Goal: Information Seeking & Learning: Learn about a topic

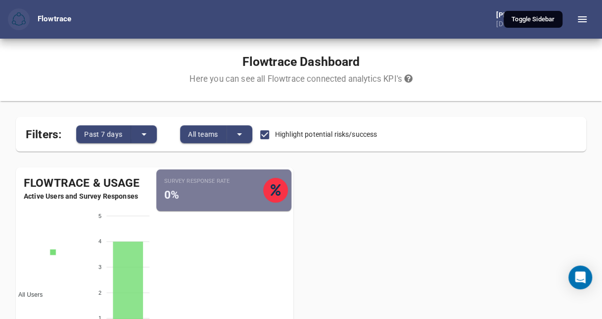
click at [580, 22] on icon "button" at bounding box center [582, 19] width 9 height 6
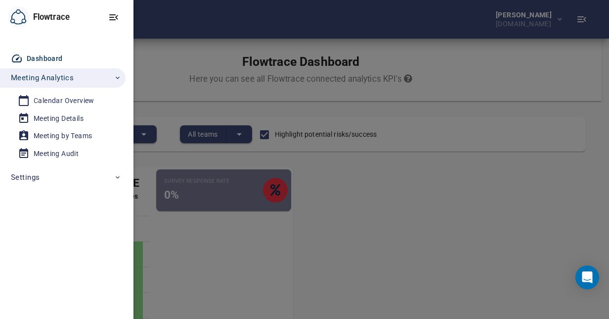
click at [367, 232] on div at bounding box center [304, 159] width 609 height 319
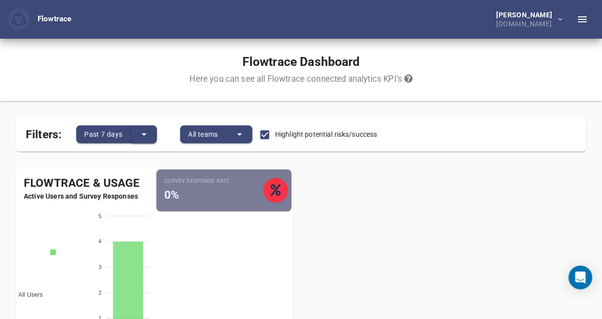
click at [141, 130] on icon "split button" at bounding box center [144, 134] width 12 height 12
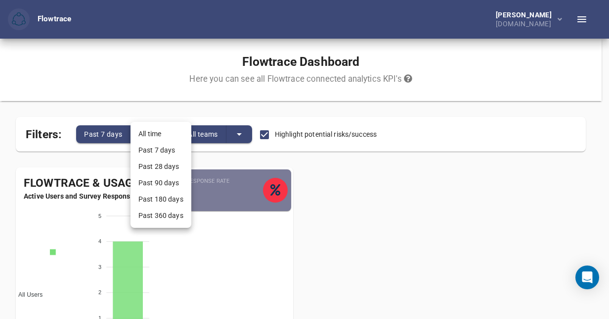
click at [141, 130] on li "All time" at bounding box center [161, 134] width 61 height 16
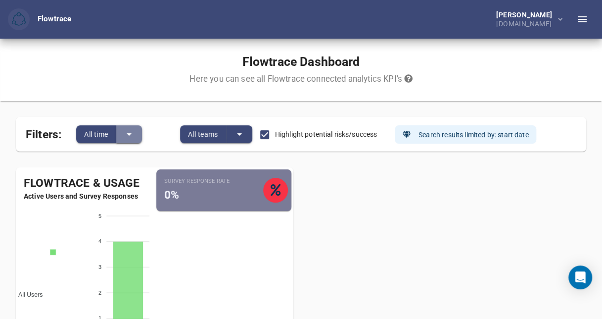
click at [132, 133] on icon "split button" at bounding box center [129, 134] width 12 height 12
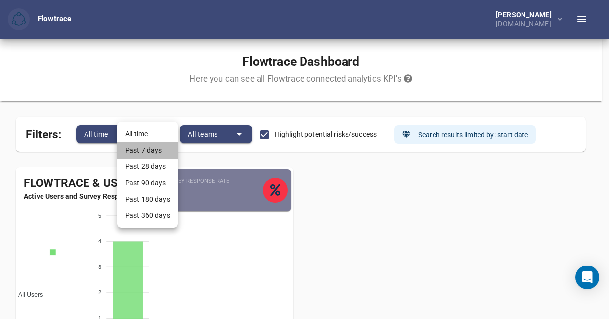
click at [136, 149] on li "Past 7 days" at bounding box center [147, 150] width 61 height 16
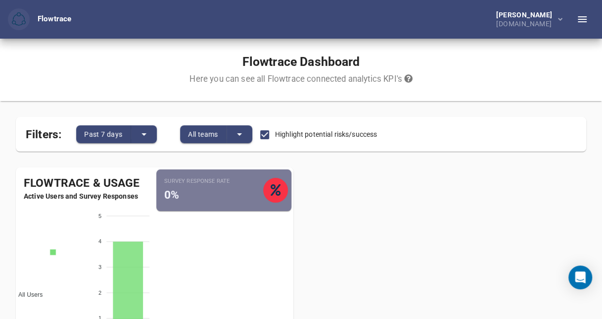
click at [240, 135] on icon "split button" at bounding box center [239, 134] width 12 height 12
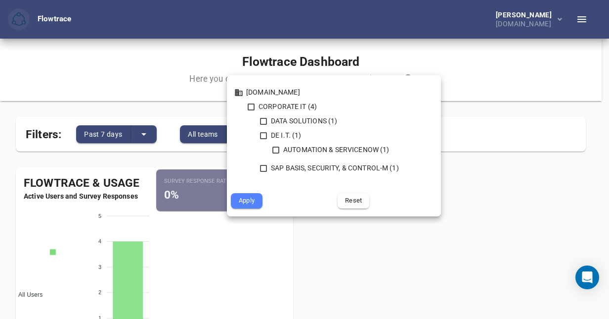
click at [479, 236] on div at bounding box center [304, 159] width 609 height 319
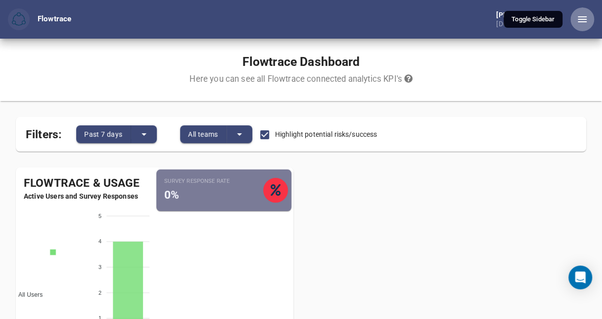
click at [577, 18] on icon "button" at bounding box center [582, 19] width 12 height 12
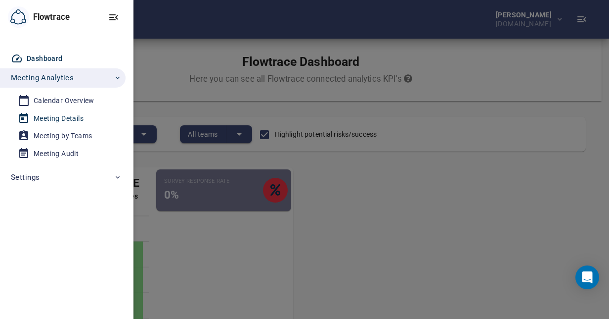
click at [64, 120] on div "Meeting Details" at bounding box center [59, 118] width 50 height 12
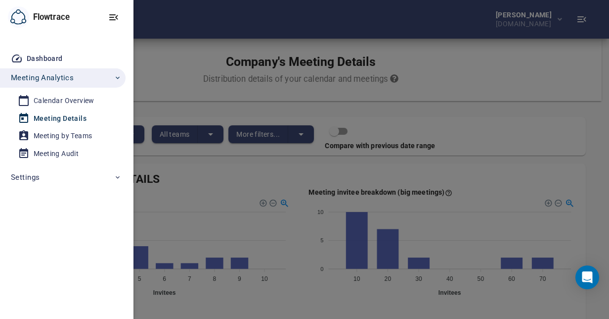
click at [460, 82] on div at bounding box center [304, 159] width 609 height 319
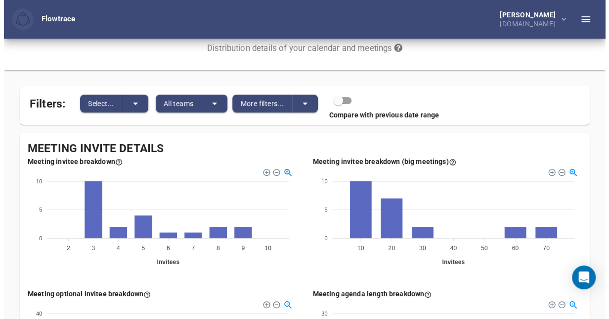
scroll to position [28, 0]
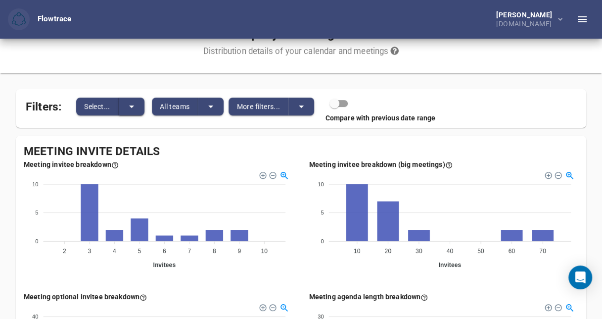
click at [133, 105] on icon "split button" at bounding box center [131, 106] width 5 height 2
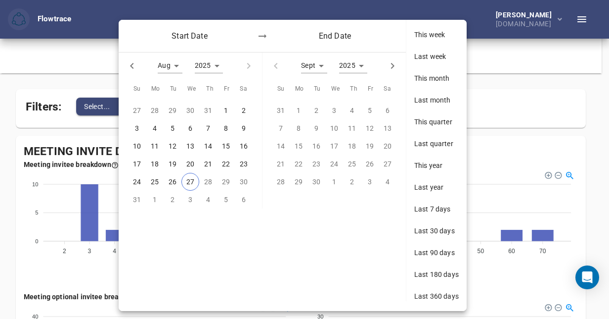
click at [519, 78] on div at bounding box center [304, 159] width 609 height 319
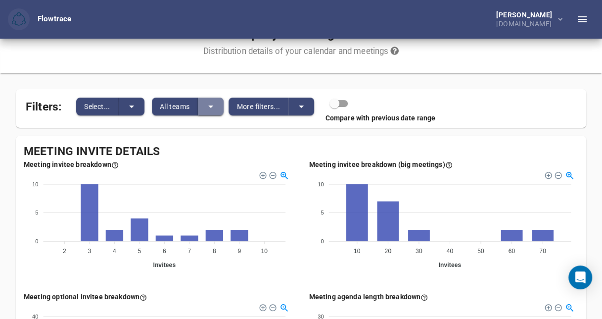
click at [215, 101] on icon "split button" at bounding box center [211, 106] width 12 height 12
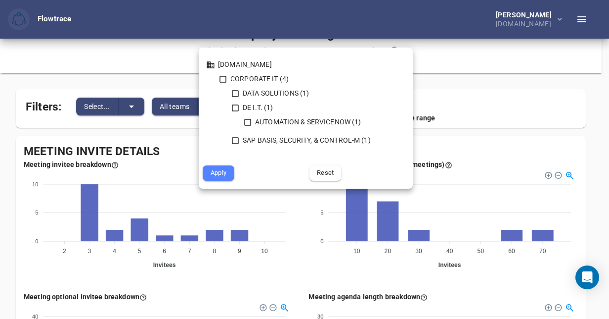
click at [586, 83] on div at bounding box center [304, 159] width 609 height 319
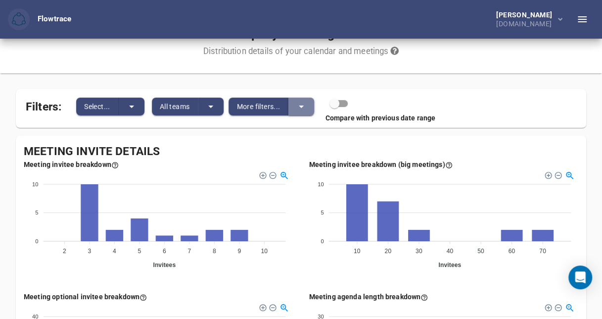
click at [301, 104] on icon "split button" at bounding box center [301, 106] width 12 height 12
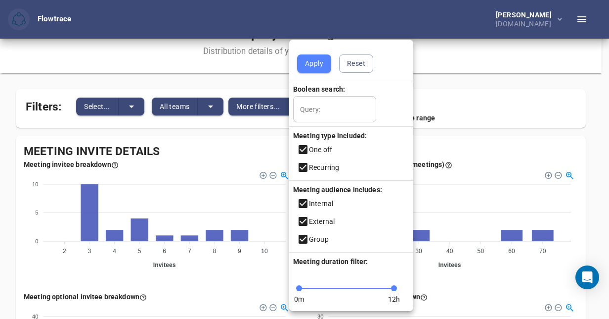
click at [477, 66] on div at bounding box center [304, 159] width 609 height 319
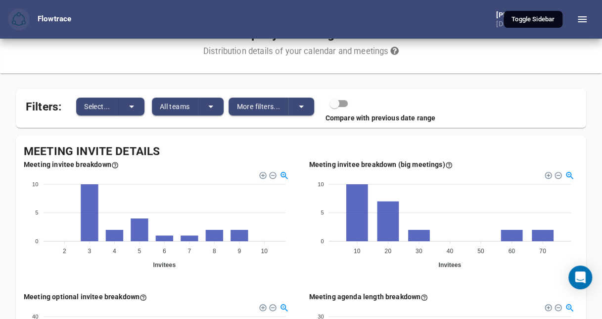
click at [585, 22] on icon "button" at bounding box center [582, 19] width 9 height 6
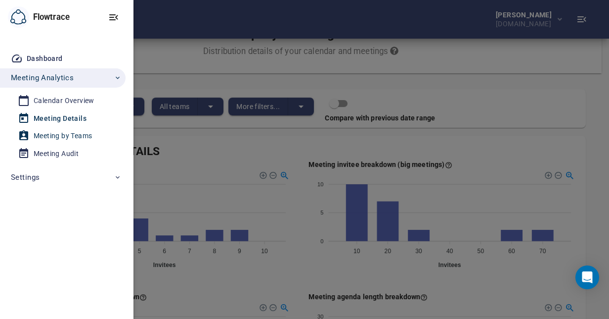
click at [45, 136] on div "Meeting by Teams" at bounding box center [63, 136] width 58 height 12
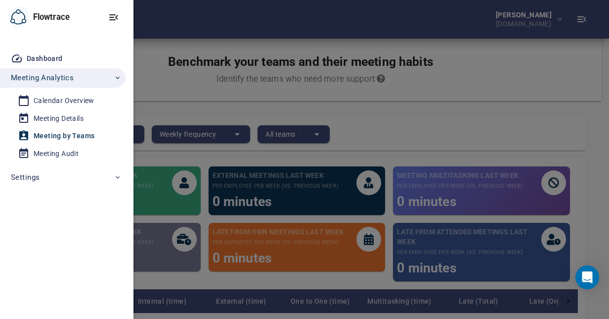
click at [393, 128] on div at bounding box center [304, 159] width 609 height 319
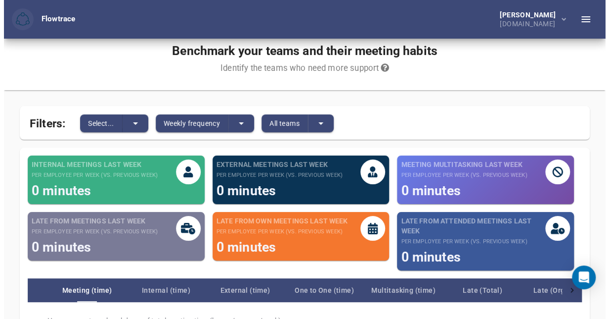
scroll to position [5, 0]
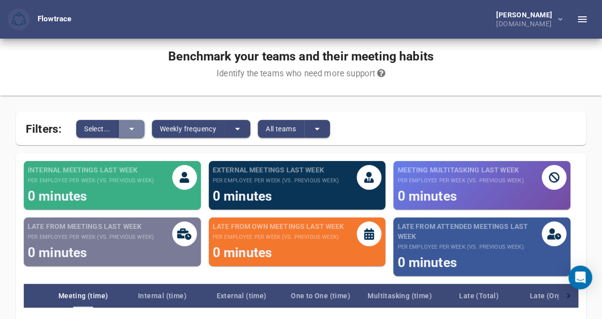
click at [134, 131] on icon "split button" at bounding box center [132, 129] width 12 height 12
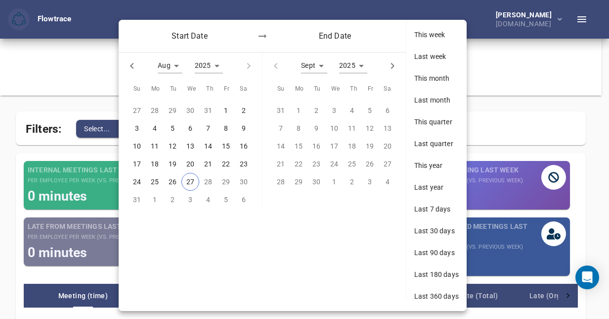
click at [499, 126] on div at bounding box center [304, 159] width 609 height 319
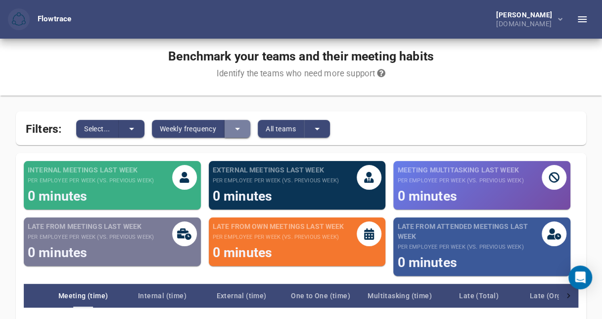
click at [240, 126] on icon "split button" at bounding box center [237, 129] width 12 height 12
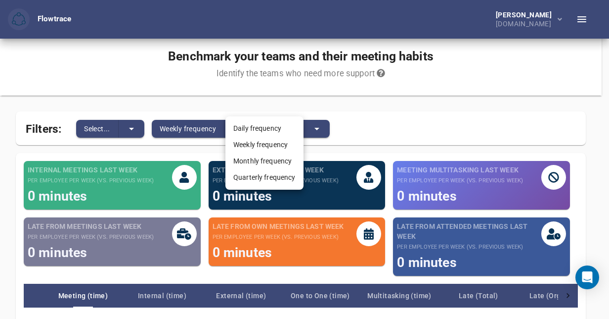
click at [370, 131] on div at bounding box center [304, 159] width 609 height 319
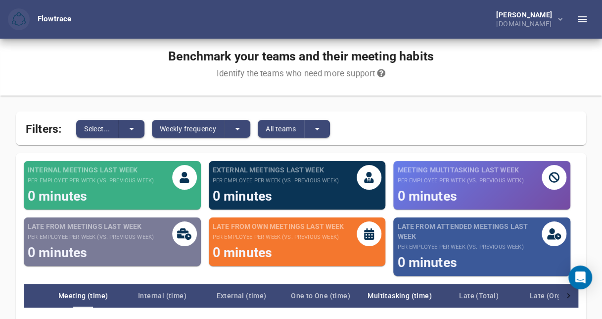
click at [388, 297] on span "Multitasking (time)" at bounding box center [399, 295] width 79 height 12
click at [583, 19] on icon "button" at bounding box center [582, 19] width 9 height 6
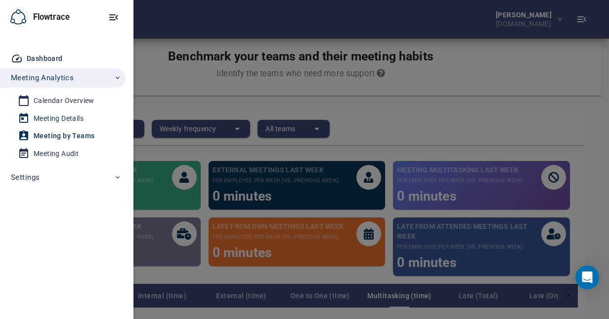
click at [52, 119] on div "Meeting Details" at bounding box center [59, 118] width 50 height 12
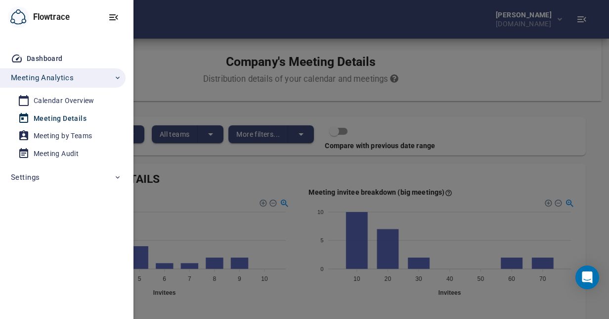
click at [512, 90] on div at bounding box center [304, 159] width 609 height 319
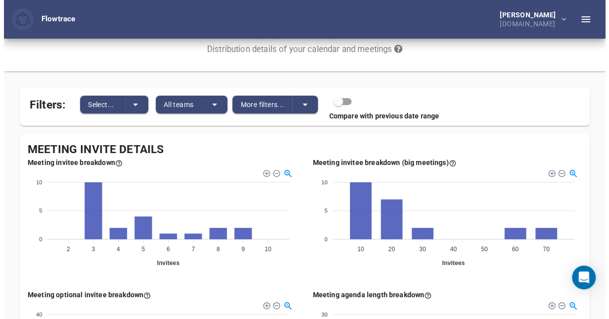
scroll to position [28, 0]
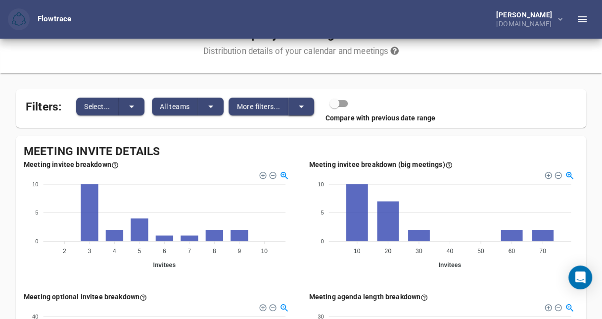
click at [303, 106] on icon "split button" at bounding box center [301, 106] width 5 height 2
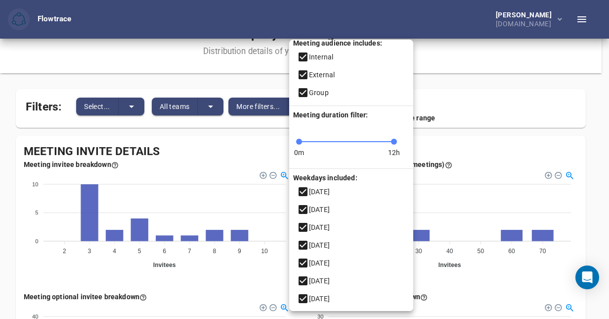
scroll to position [0, 0]
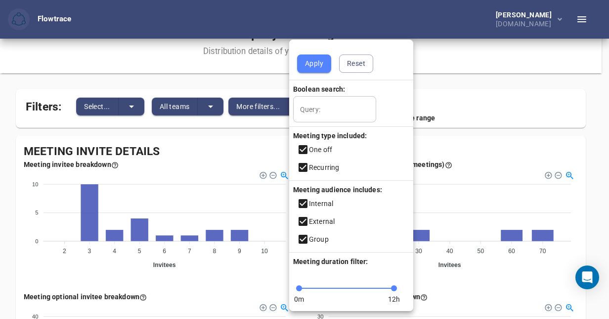
click at [230, 136] on div at bounding box center [304, 159] width 609 height 319
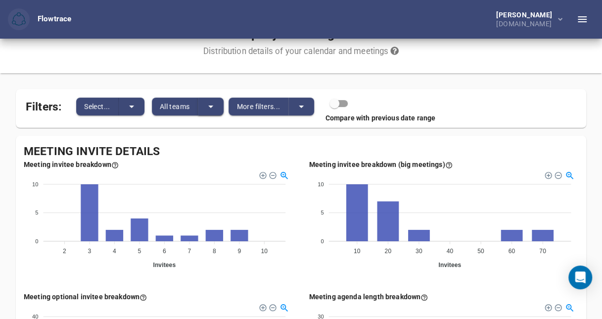
click at [210, 106] on icon "split button" at bounding box center [211, 106] width 12 height 12
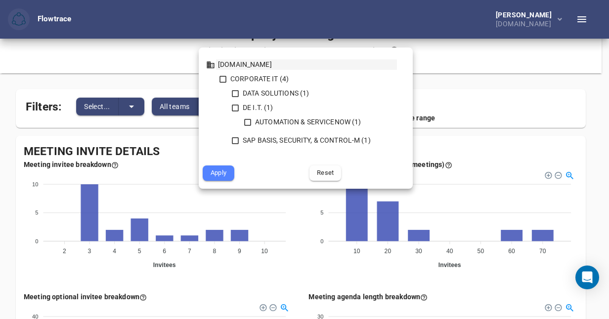
click at [210, 106] on li "[DOMAIN_NAME] CORPORATE IT (4) DATA SOLUTIONS (1) DE I.T. (1) AUTOMATION & SERV…" at bounding box center [306, 106] width 198 height 94
click at [545, 85] on div at bounding box center [304, 159] width 609 height 319
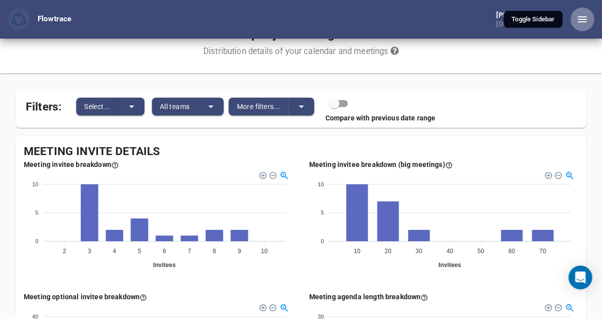
click at [586, 21] on icon "button" at bounding box center [582, 19] width 12 height 12
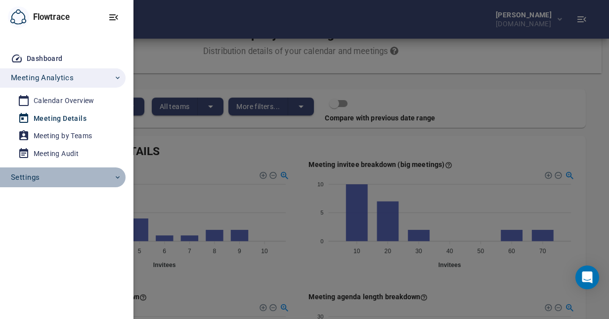
click at [117, 178] on icon "button" at bounding box center [118, 177] width 8 height 8
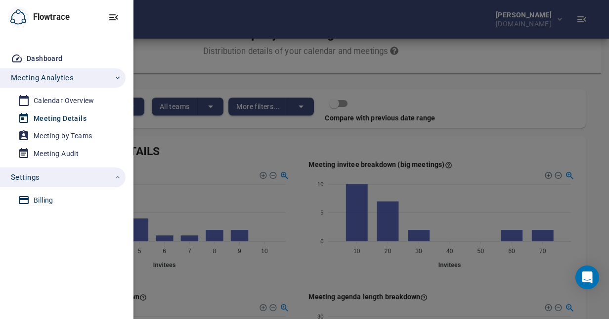
click at [37, 201] on div "Billing" at bounding box center [44, 200] width 20 height 12
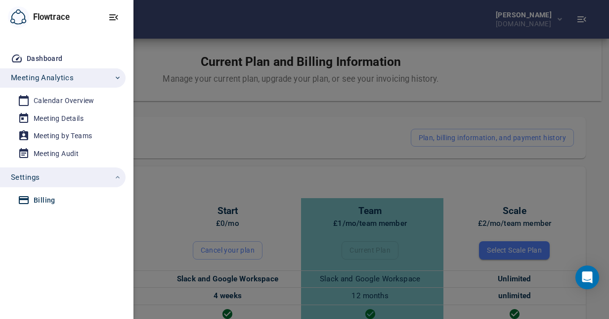
click at [234, 133] on div at bounding box center [304, 159] width 609 height 319
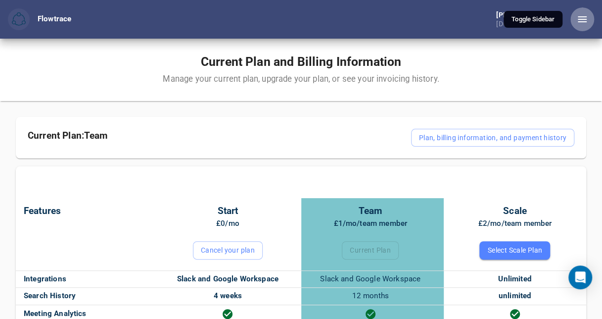
click at [585, 17] on icon "button" at bounding box center [582, 19] width 9 height 6
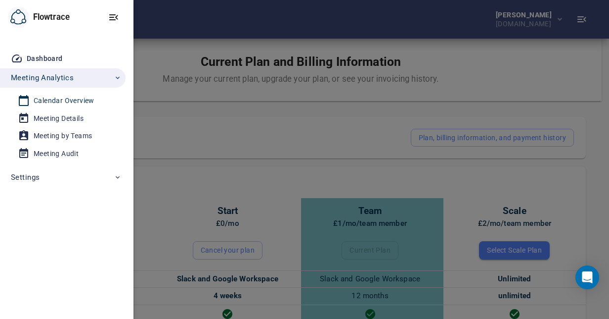
click at [58, 99] on div "Calendar Overview" at bounding box center [64, 100] width 61 height 12
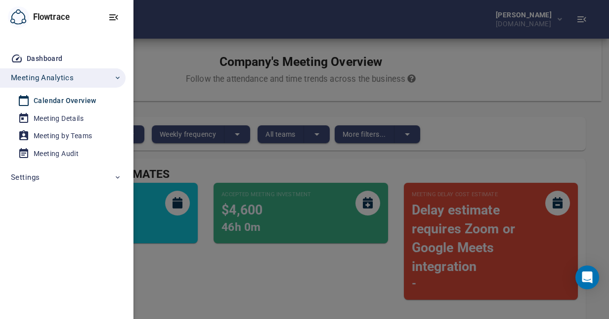
click at [278, 291] on div at bounding box center [304, 159] width 609 height 319
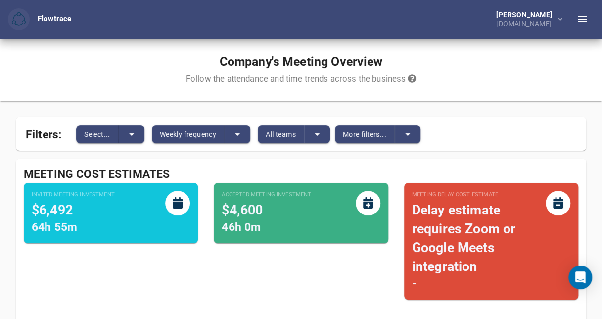
click at [334, 283] on div "Accepted Meeting Investment $4,600 46h 0m" at bounding box center [301, 245] width 190 height 141
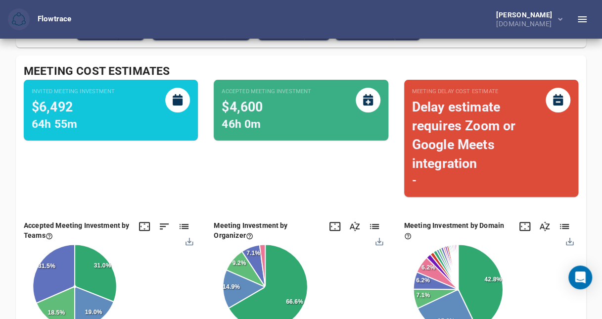
scroll to position [115, 0]
